Goal: Task Accomplishment & Management: Use online tool/utility

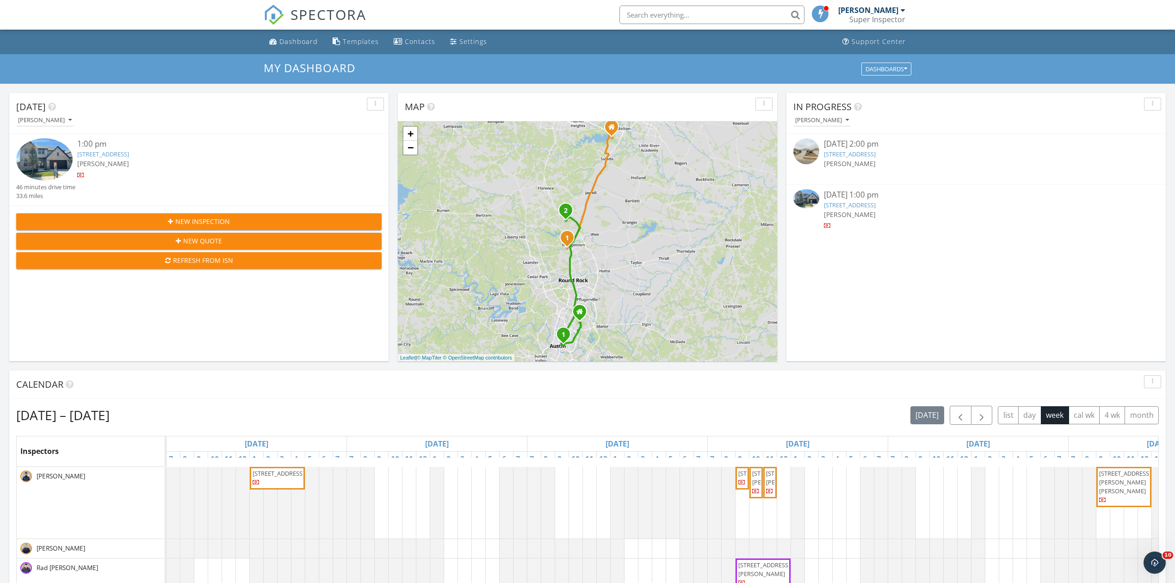
click at [54, 153] on img at bounding box center [44, 159] width 56 height 42
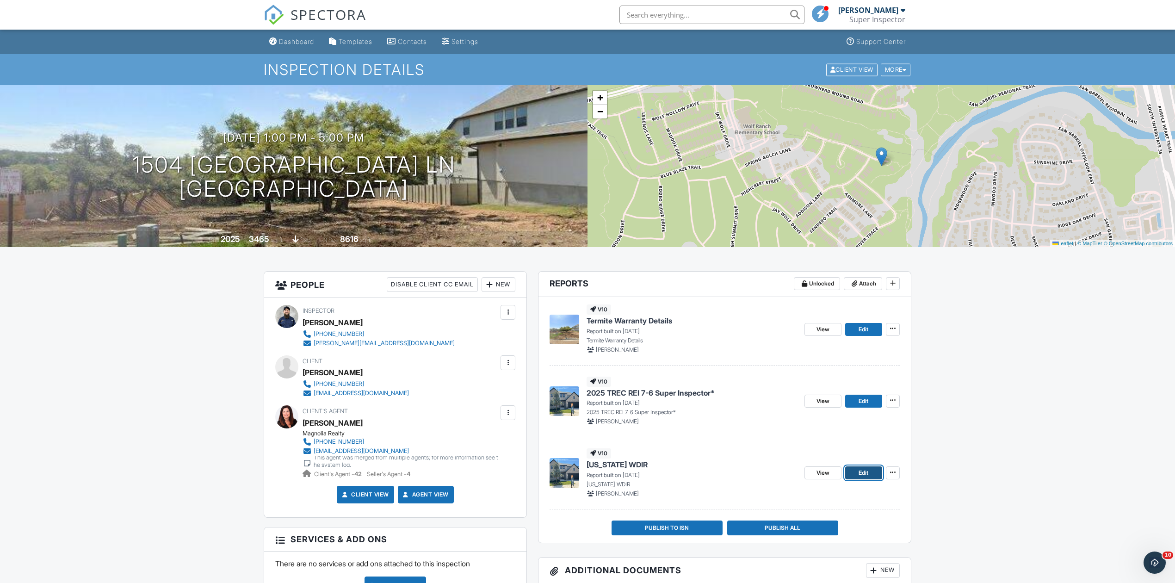
click at [859, 471] on span "Edit" at bounding box center [863, 472] width 10 height 9
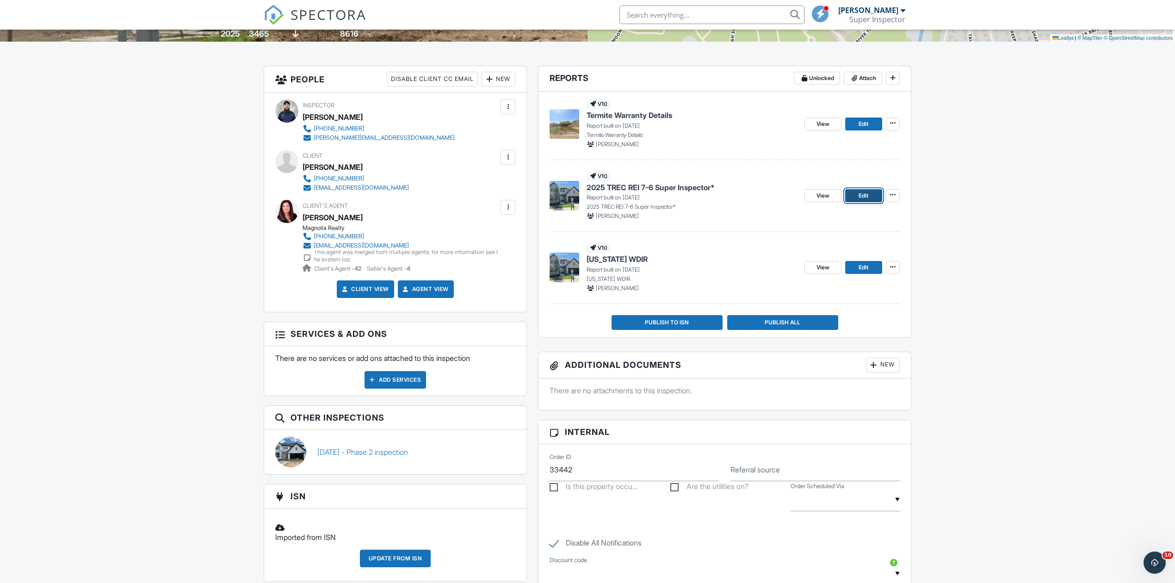
click at [871, 196] on link "Edit" at bounding box center [863, 195] width 37 height 13
